Goal: Check status

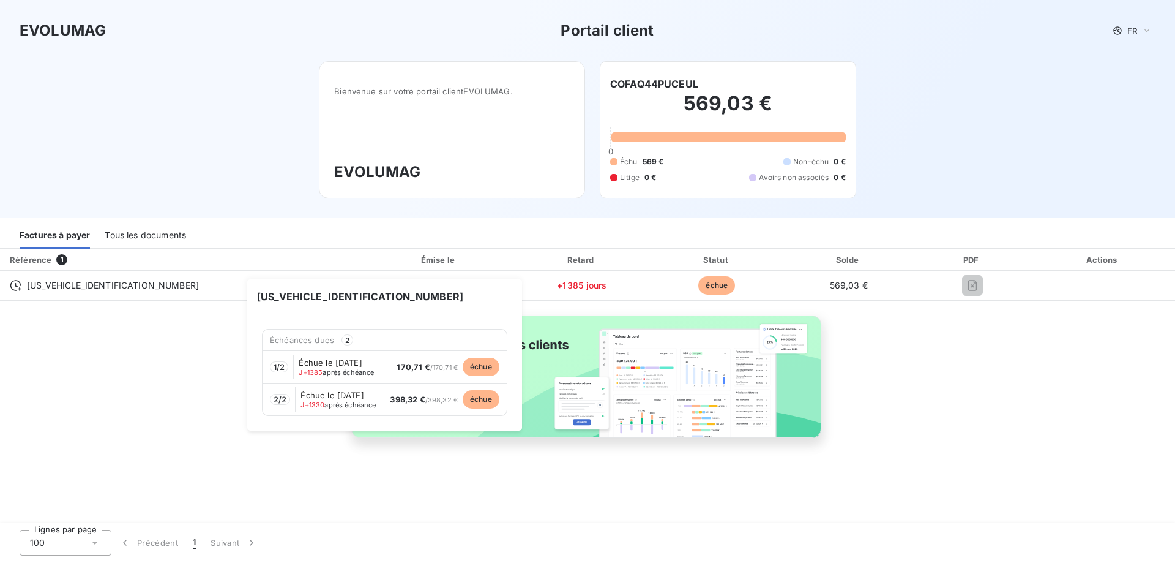
click at [492, 369] on span "échue" at bounding box center [481, 367] width 37 height 18
click at [323, 364] on span "Échue le [DATE]" at bounding box center [330, 363] width 63 height 10
click at [338, 390] on span "Échue le [DATE]" at bounding box center [332, 395] width 63 height 10
click at [318, 367] on div "Échue le [DATE] J+1385 après échéance" at bounding box center [339, 367] width 80 height 18
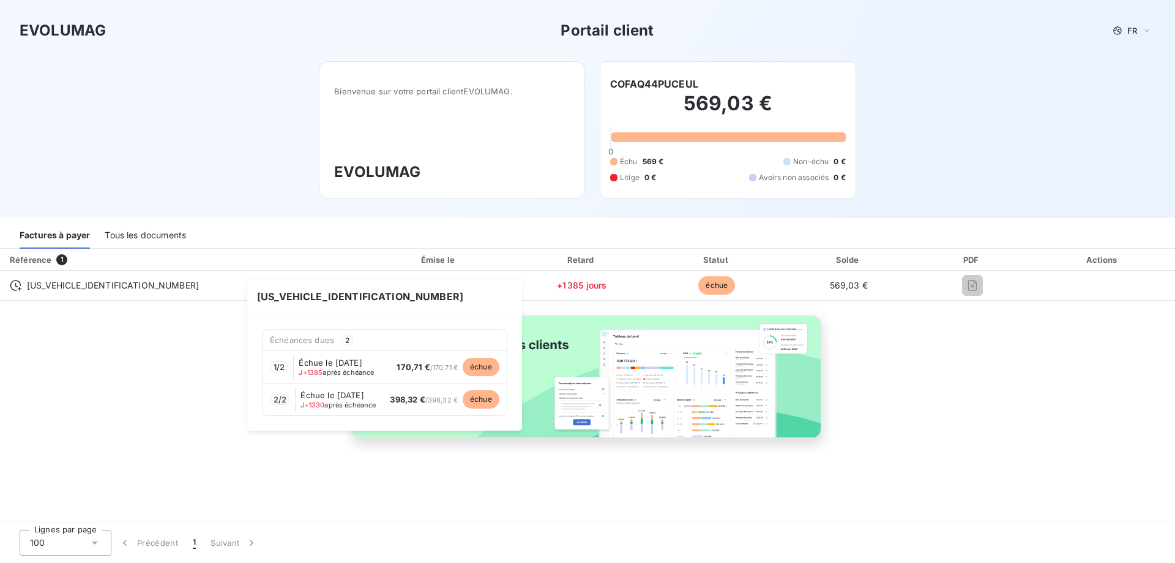
click at [493, 364] on span "échue" at bounding box center [481, 367] width 37 height 18
click at [493, 365] on span "échue" at bounding box center [481, 367] width 37 height 18
click at [490, 402] on span "échue" at bounding box center [481, 399] width 37 height 18
click at [312, 400] on span "J+1330" at bounding box center [313, 404] width 24 height 9
click at [312, 399] on span "Échue le [DATE]" at bounding box center [332, 395] width 63 height 10
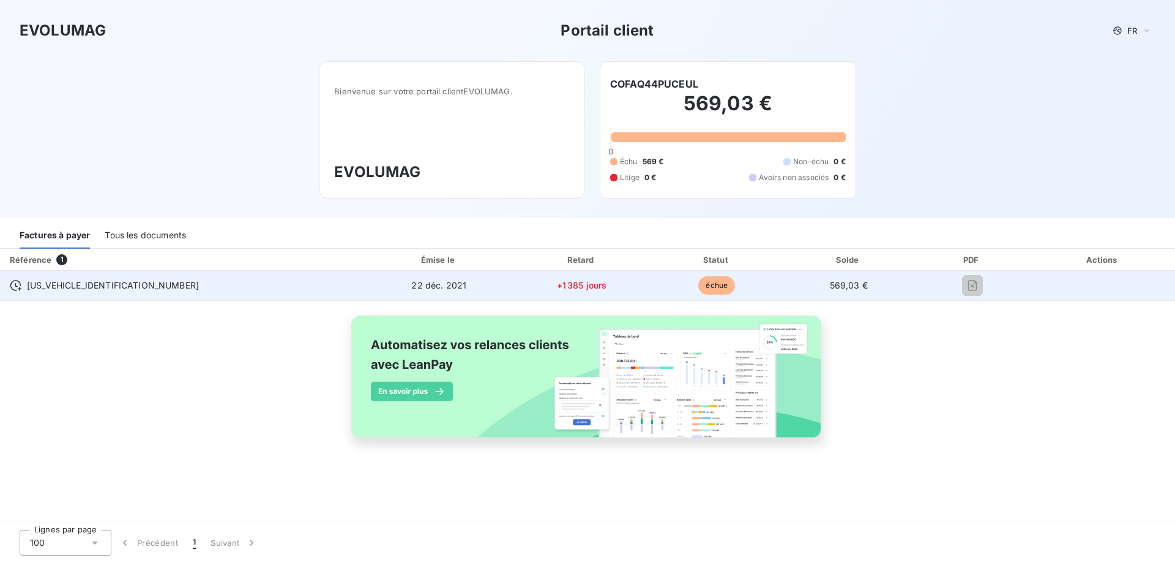
click at [37, 284] on span "[US_VEHICLE_IDENTIFICATION_NUMBER]" at bounding box center [113, 285] width 172 height 12
drag, startPoint x: 37, startPoint y: 284, endPoint x: 137, endPoint y: 286, distance: 99.8
click at [44, 288] on span "[US_VEHICLE_IDENTIFICATION_NUMBER]" at bounding box center [113, 285] width 172 height 12
